Goal: Information Seeking & Learning: Learn about a topic

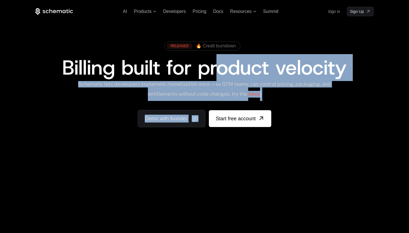
drag, startPoint x: 214, startPoint y: 69, endPoint x: 223, endPoint y: 107, distance: 39.5
click at [223, 107] on div "RELEASED 🔥 Credit burndown Billing built for product velocity Schematic lets de…" at bounding box center [204, 83] width 338 height 89
click at [221, 97] on div "Schematic lets developers implement monetization once — so GTM teams can contro…" at bounding box center [205, 91] width 254 height 20
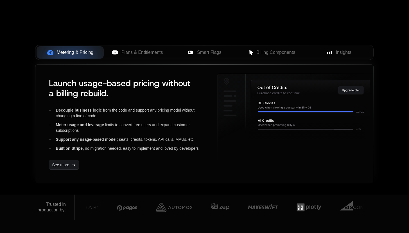
scroll to position [216, 0]
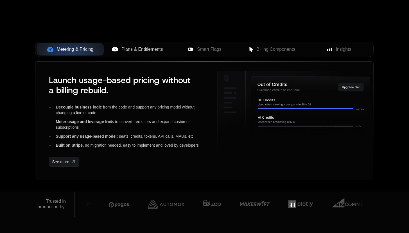
click at [149, 46] on button "Plans & Entitlements" at bounding box center [137, 49] width 67 height 12
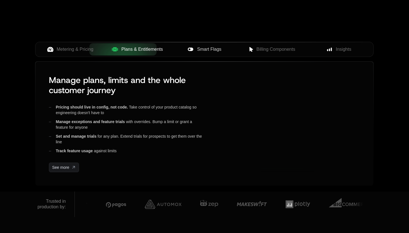
click at [211, 44] on button "Smart Flags" at bounding box center [204, 49] width 67 height 12
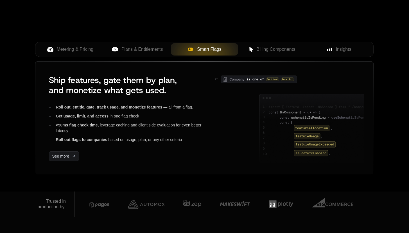
click at [253, 58] on div "Metering & Pricing Plans & Entitlements Smart Flags Billing Components Insights" at bounding box center [204, 52] width 338 height 20
click at [260, 50] on span "Billing Components" at bounding box center [275, 49] width 39 height 7
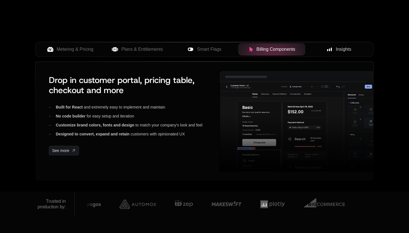
click at [321, 49] on div "Insights" at bounding box center [339, 49] width 58 height 7
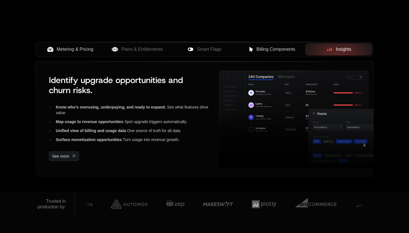
click at [79, 49] on span "Metering & Pricing" at bounding box center [75, 49] width 37 height 7
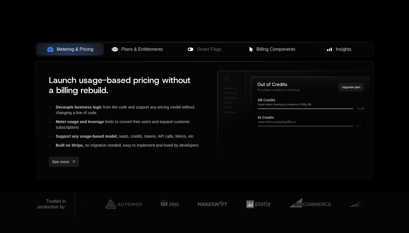
click at [128, 51] on span "Plans & Entitlements" at bounding box center [142, 49] width 42 height 7
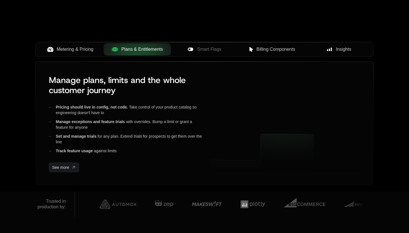
click at [83, 51] on span "Metering & Pricing" at bounding box center [75, 49] width 37 height 7
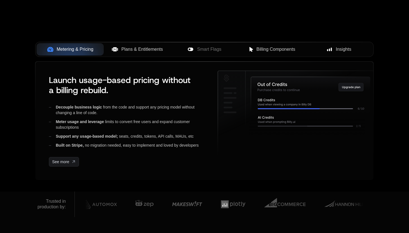
click at [127, 50] on span "Plans & Entitlements" at bounding box center [142, 49] width 42 height 7
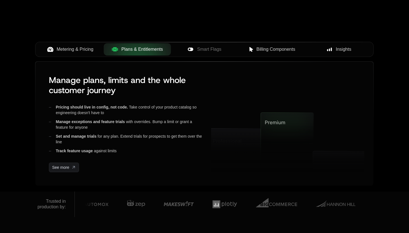
click at [68, 50] on span "Metering & Pricing" at bounding box center [75, 49] width 37 height 7
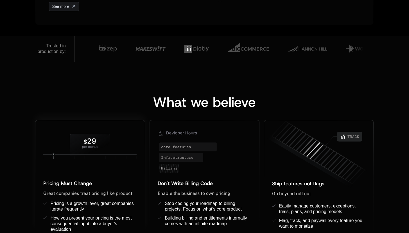
scroll to position [435, 0]
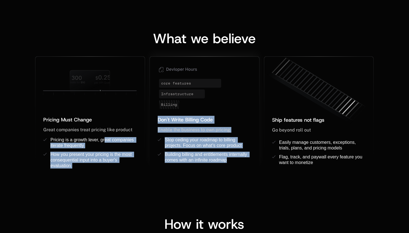
drag, startPoint x: 104, startPoint y: 139, endPoint x: 238, endPoint y: 160, distance: 135.3
click at [238, 160] on div "Pricing Must Change ﻿ ﻿ Great companies treat pricing like product ﻿ Pricing is…" at bounding box center [204, 114] width 338 height 116
click at [238, 159] on div "Building billing and entitlements internally comes with an infinite roadmap ﻿" at bounding box center [208, 157] width 87 height 11
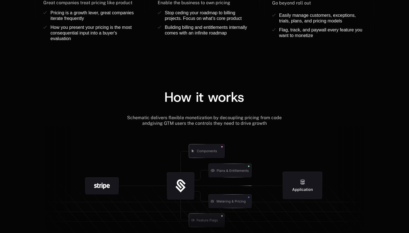
scroll to position [618, 0]
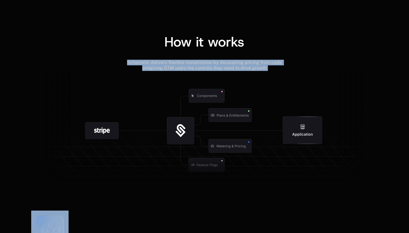
drag, startPoint x: 146, startPoint y: 59, endPoint x: 289, endPoint y: 73, distance: 144.3
click at [289, 73] on div "How it works Schematic delivers flexible monetization by decoupling pricing fro…" at bounding box center [204, 111] width 338 height 153
click at [289, 73] on icon at bounding box center [204, 129] width 338 height 117
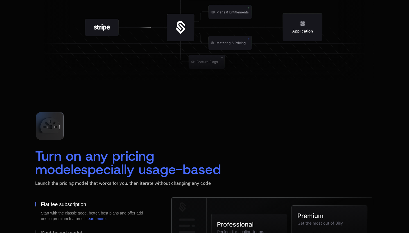
scroll to position [822, 0]
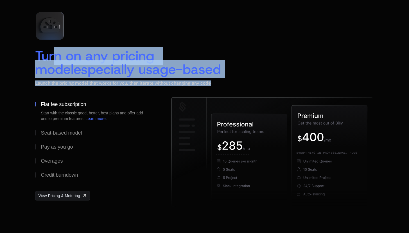
drag, startPoint x: 54, startPoint y: 54, endPoint x: 172, endPoint y: 86, distance: 122.7
click at [172, 86] on div "Turn on any pricing model especially usage-based Launch the pricing model that …" at bounding box center [204, 73] width 338 height 48
click at [172, 86] on div "Launch the pricing model that works for you, then iterate without changing any …" at bounding box center [204, 89] width 338 height 17
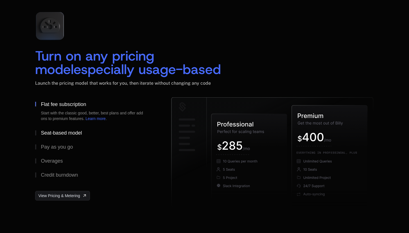
click at [79, 129] on button "Seat-based model" at bounding box center [94, 133] width 118 height 14
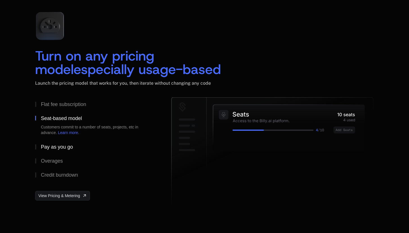
click at [56, 146] on div "Pay as you go" at bounding box center [57, 147] width 32 height 5
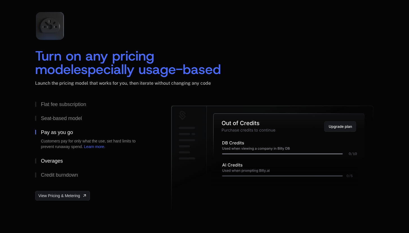
click at [56, 156] on button "Overages" at bounding box center [94, 161] width 118 height 14
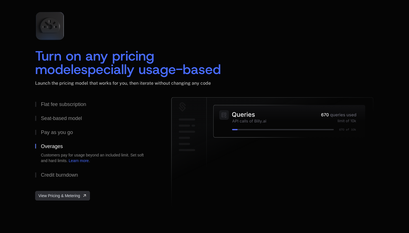
click at [73, 194] on span "View Pricing & Metering" at bounding box center [59, 196] width 42 height 6
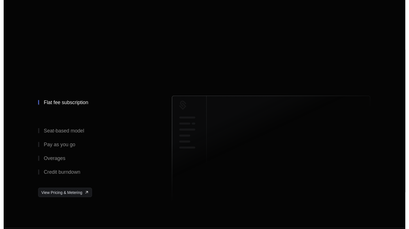
scroll to position [0, 0]
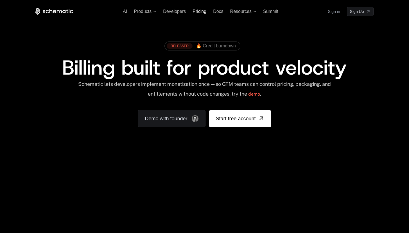
click at [202, 14] on span "Pricing" at bounding box center [199, 11] width 14 height 5
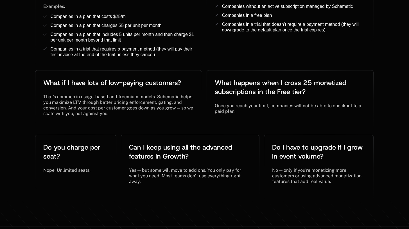
scroll to position [1035, 0]
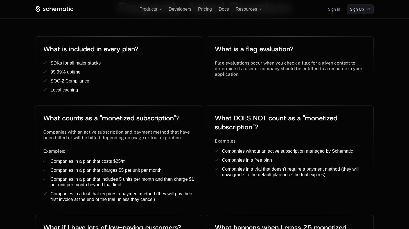
click at [61, 9] on icon at bounding box center [54, 9] width 38 height 7
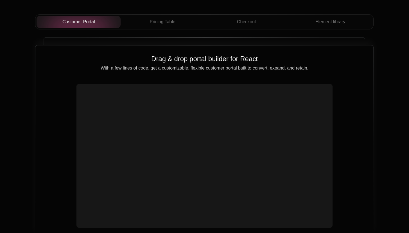
scroll to position [2007, 0]
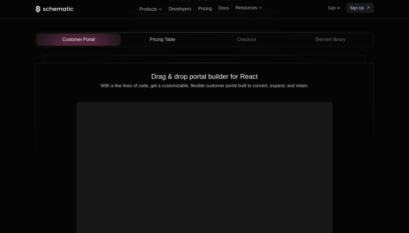
click at [160, 37] on span "Pricing Table" at bounding box center [163, 39] width 26 height 7
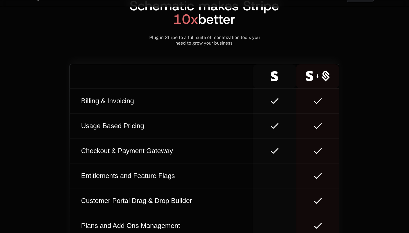
scroll to position [3157, 0]
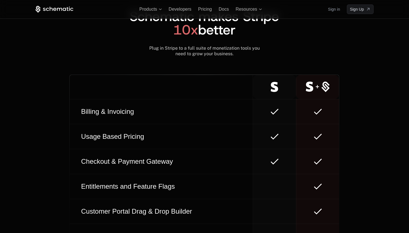
click at [49, 10] on icon at bounding box center [54, 9] width 38 height 7
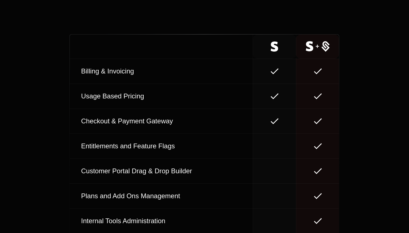
scroll to position [0, 0]
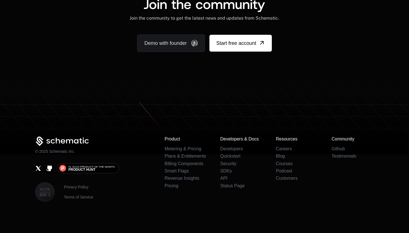
scroll to position [3466, 0]
